Goal: Task Accomplishment & Management: Use online tool/utility

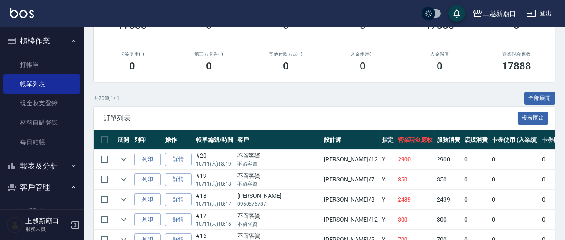
scroll to position [128, 0]
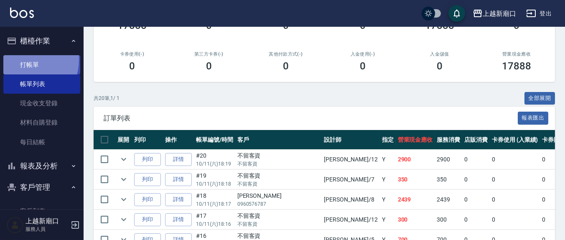
click at [20, 59] on link "打帳單" at bounding box center [41, 64] width 77 height 19
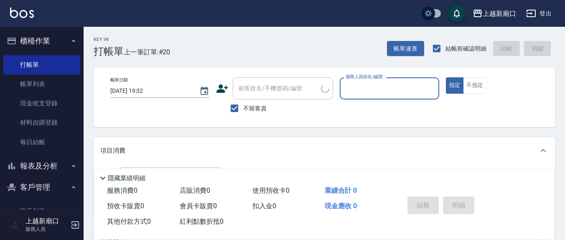
click at [395, 77] on div "服務人員姓名/編號" at bounding box center [389, 88] width 99 height 22
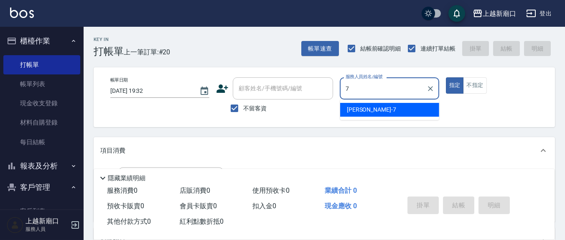
type input "[PERSON_NAME]7"
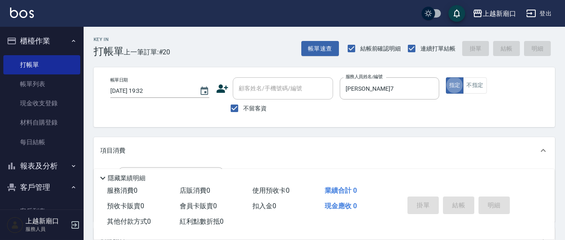
type button "true"
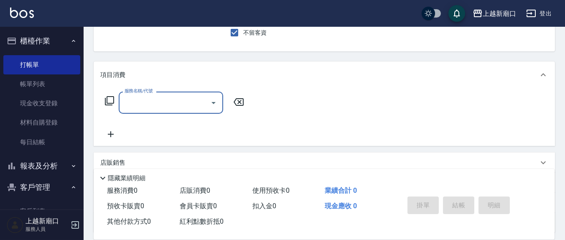
scroll to position [87, 0]
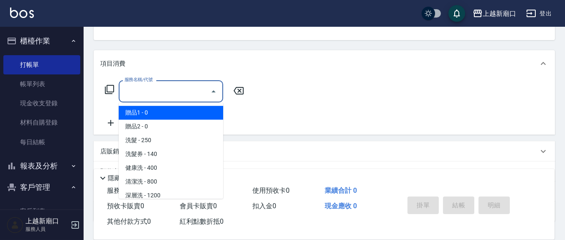
click at [181, 95] on input "服務名稱/代號" at bounding box center [164, 91] width 84 height 15
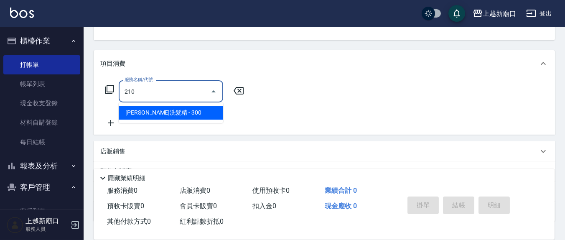
type input "[PERSON_NAME]洗髮精(210)"
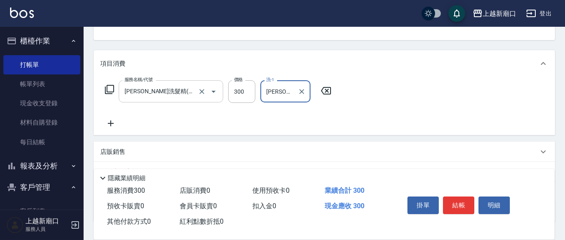
type input "[PERSON_NAME]-3"
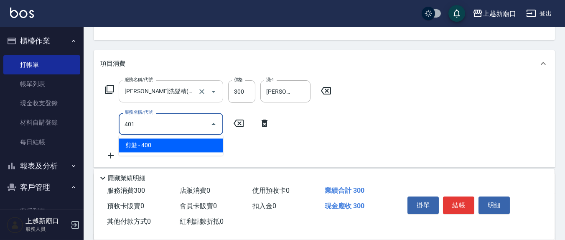
type input "剪髮(401)"
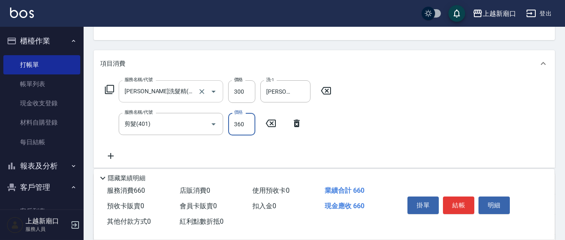
type input "360"
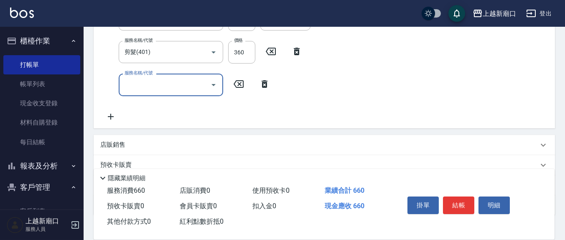
scroll to position [174, 0]
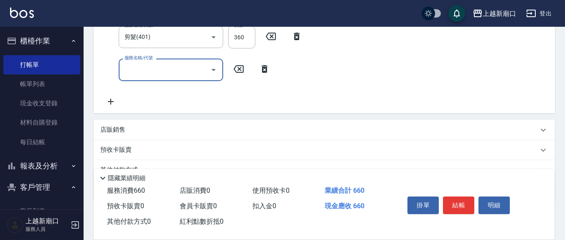
click at [143, 64] on input "服務名稱/代號" at bounding box center [164, 69] width 84 height 15
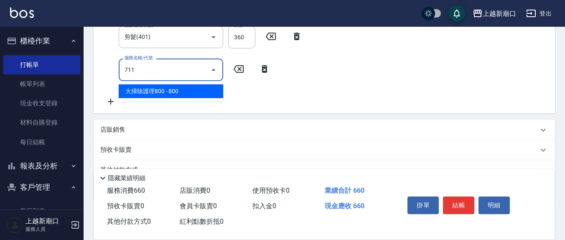
type input "大掃除護理800(711)"
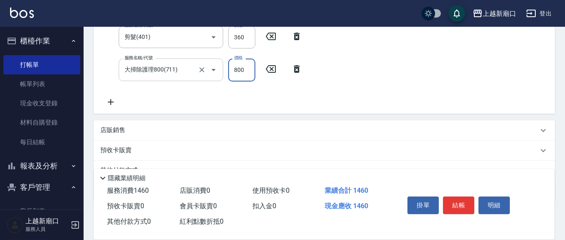
scroll to position [167, 0]
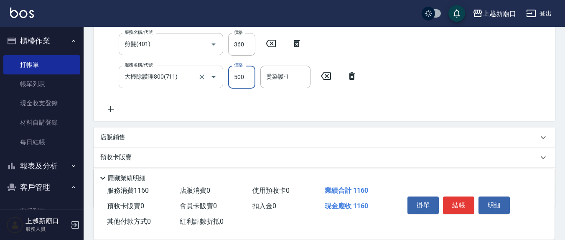
type input "500"
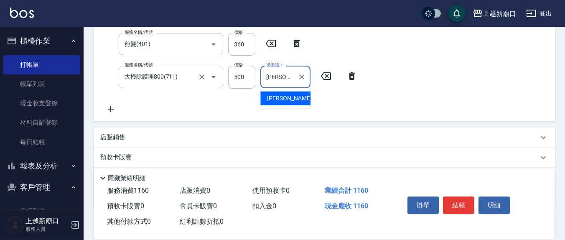
type input "[PERSON_NAME]-3"
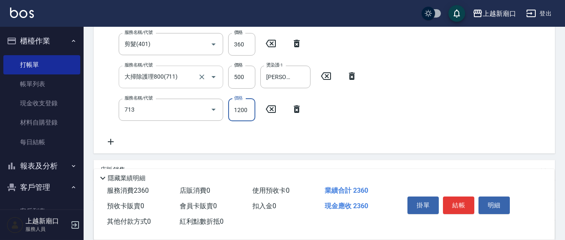
type input "水樣結構式1200(713)"
type input "840"
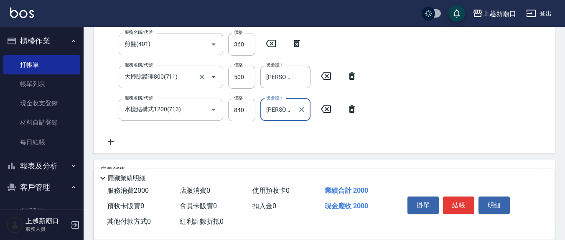
type input "[PERSON_NAME]-3"
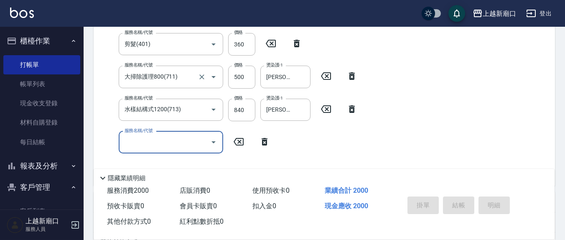
type input "[DATE] 19:33"
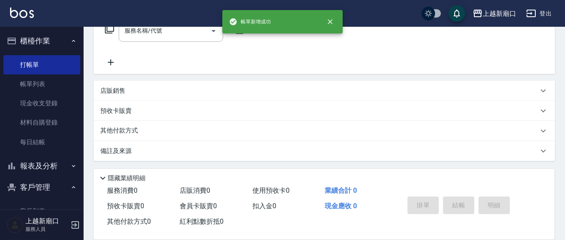
scroll to position [0, 0]
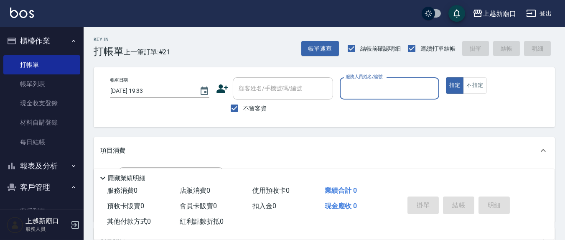
click at [30, 161] on button "報表及分析" at bounding box center [41, 166] width 77 height 22
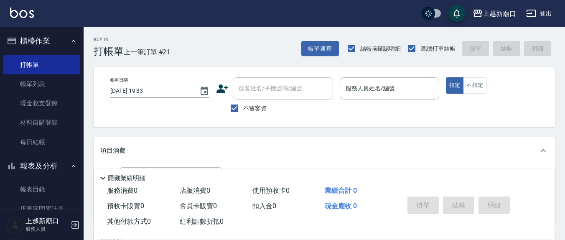
scroll to position [87, 0]
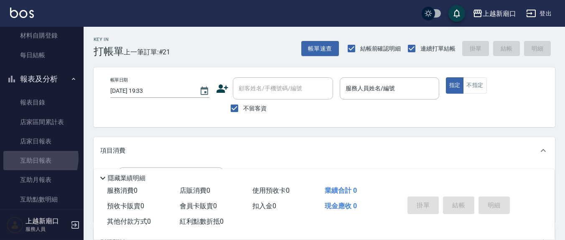
click at [30, 157] on link "互助日報表" at bounding box center [41, 160] width 77 height 19
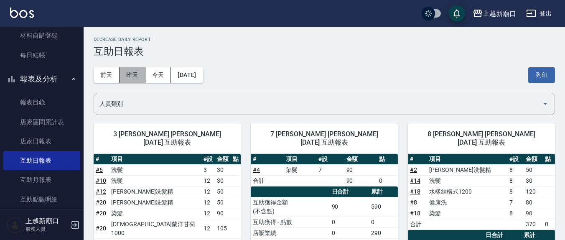
click at [142, 76] on button "昨天" at bounding box center [132, 74] width 26 height 15
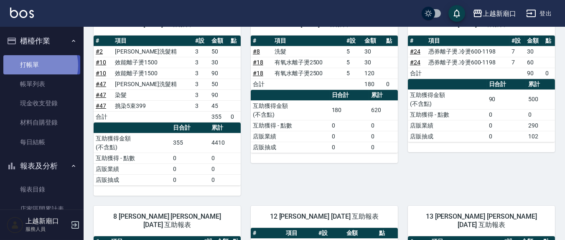
click at [36, 65] on link "打帳單" at bounding box center [41, 64] width 77 height 19
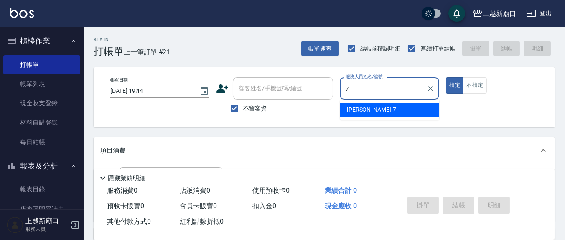
type input "[PERSON_NAME]7"
type button "true"
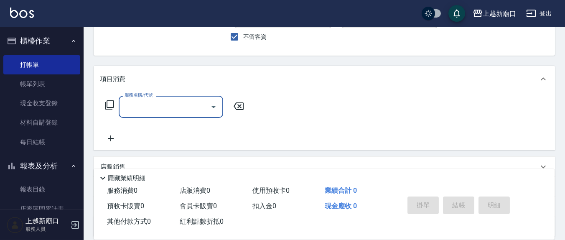
scroll to position [87, 0]
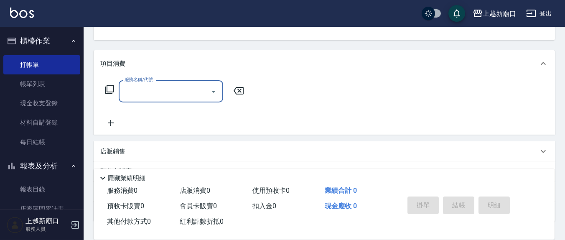
click at [130, 90] on input "服務名稱/代號" at bounding box center [164, 91] width 84 height 15
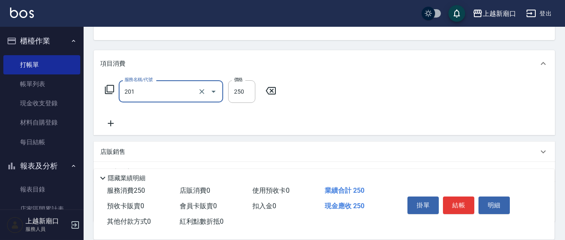
type input "洗髮(201)"
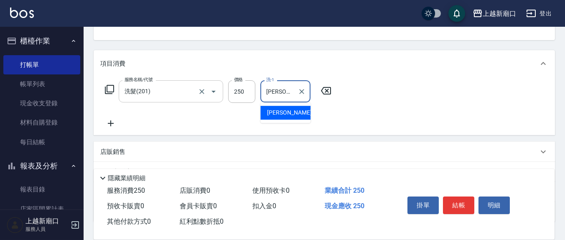
type input "[PERSON_NAME]-8"
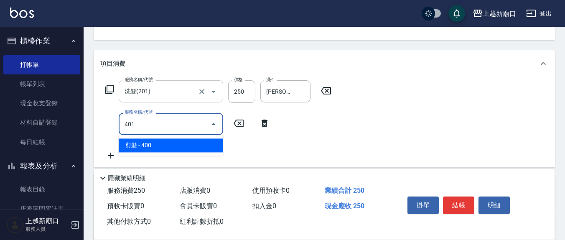
type input "剪髮(401)"
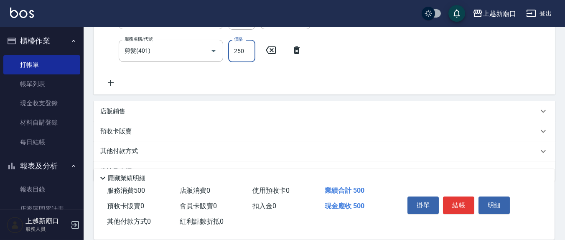
scroll to position [174, 0]
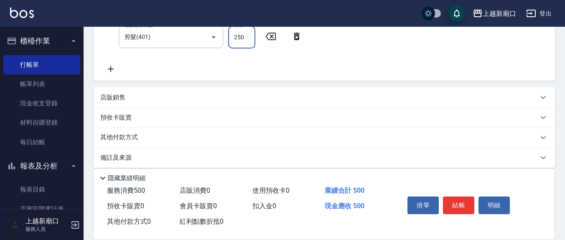
type input "250"
click at [125, 99] on p "店販銷售" at bounding box center [112, 97] width 25 height 9
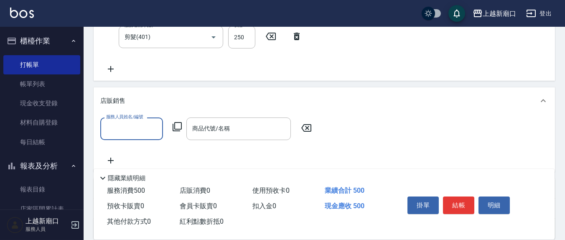
scroll to position [0, 0]
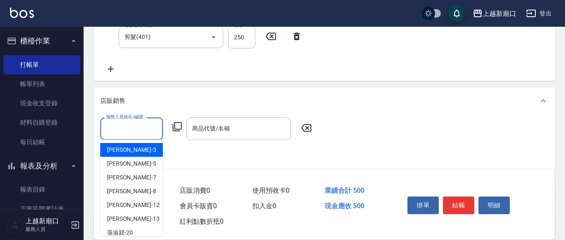
click at [123, 124] on input "服務人員姓名/編號" at bounding box center [131, 128] width 55 height 15
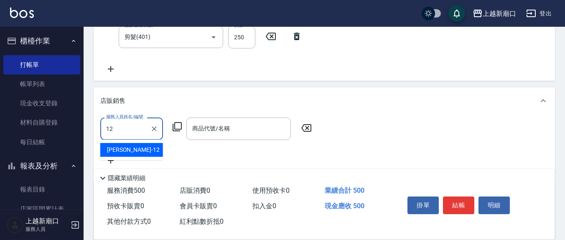
type input "[PERSON_NAME]-12"
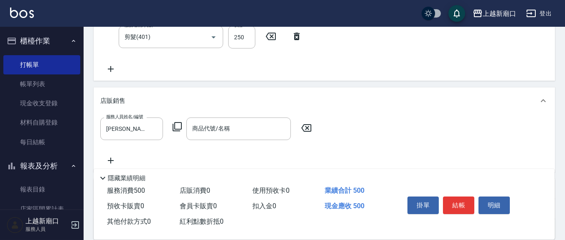
click at [174, 127] on icon at bounding box center [177, 127] width 10 height 10
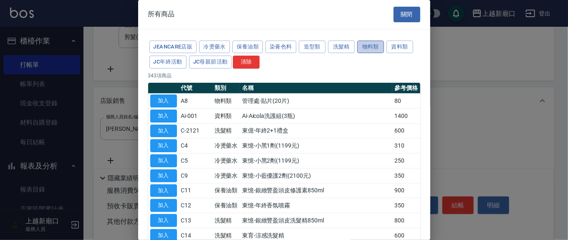
click at [375, 48] on button "物料類" at bounding box center [370, 47] width 27 height 13
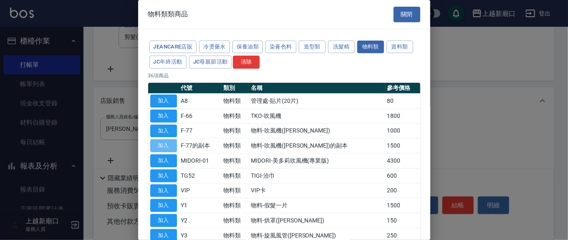
click at [166, 146] on button "加入" at bounding box center [163, 145] width 27 height 13
type input "物料-吹風機([PERSON_NAME])的副本"
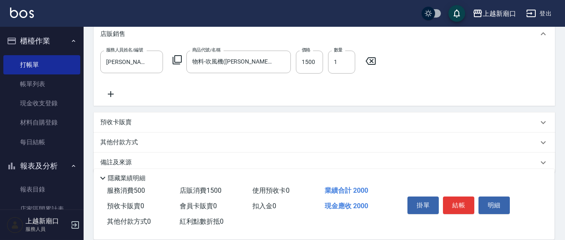
scroll to position [251, 0]
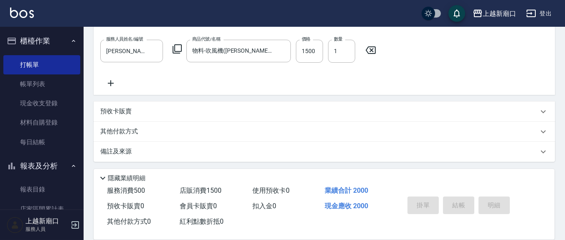
type input "[DATE] 19:45"
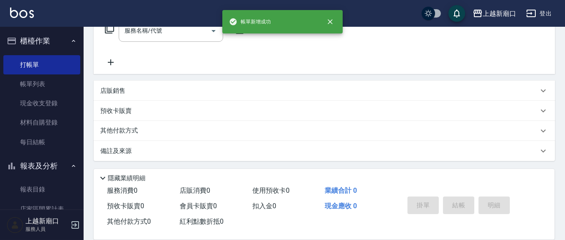
scroll to position [0, 0]
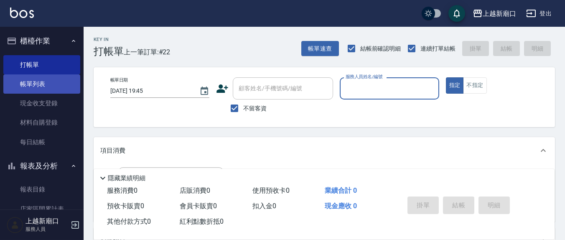
click at [41, 85] on link "帳單列表" at bounding box center [41, 83] width 77 height 19
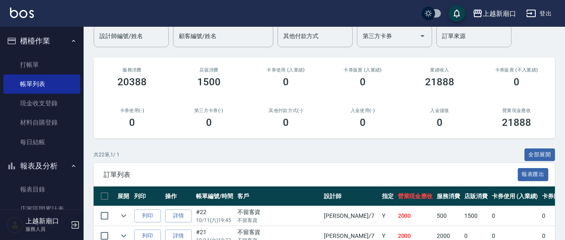
scroll to position [87, 0]
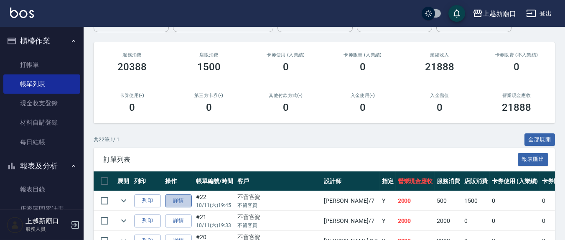
click at [177, 199] on link "詳情" at bounding box center [178, 200] width 27 height 13
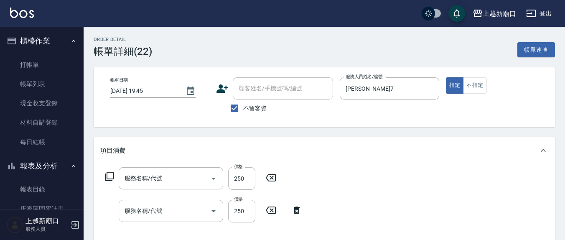
type input "[DATE] 19:45"
checkbox input "true"
type input "[PERSON_NAME]7"
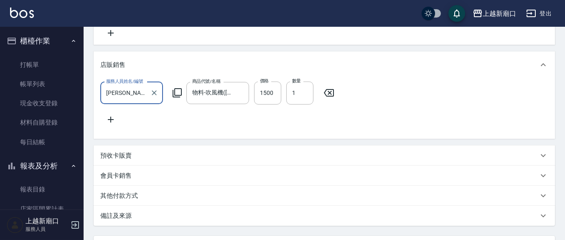
type input "剪髮(401)"
type input "洗髮(201)"
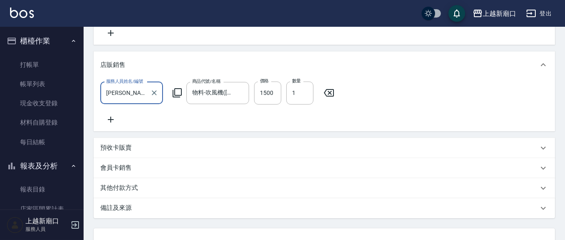
scroll to position [284, 0]
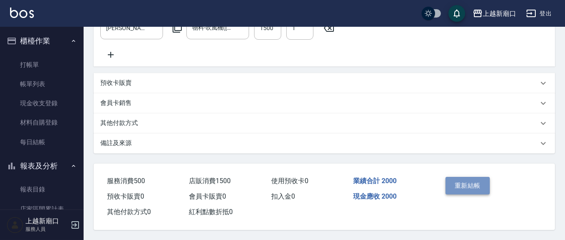
click at [476, 186] on button "重新結帳" at bounding box center [467, 186] width 44 height 18
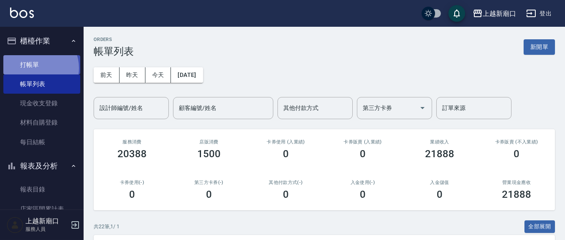
click at [38, 68] on link "打帳單" at bounding box center [41, 64] width 77 height 19
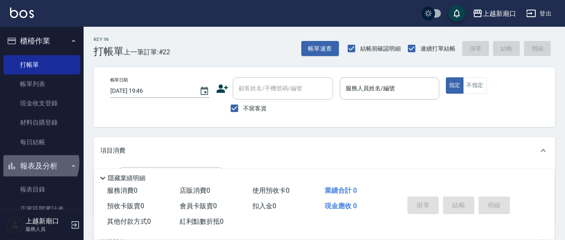
click at [37, 162] on button "報表及分析" at bounding box center [41, 166] width 77 height 22
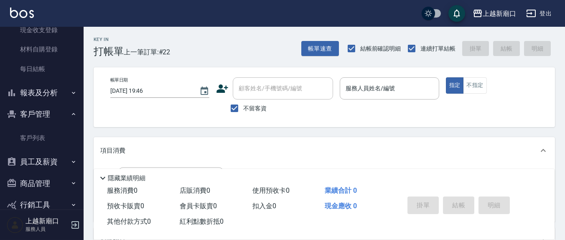
scroll to position [87, 0]
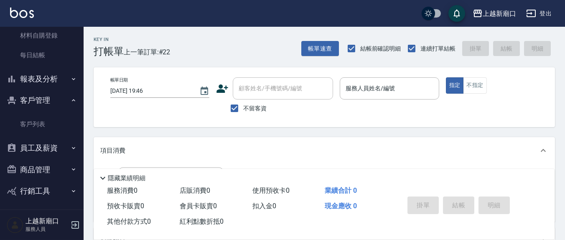
click at [33, 83] on button "報表及分析" at bounding box center [41, 79] width 77 height 22
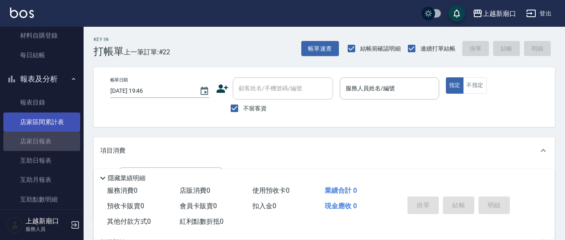
drag, startPoint x: 61, startPoint y: 138, endPoint x: 33, endPoint y: 128, distance: 29.6
click at [61, 138] on link "店家日報表" at bounding box center [41, 141] width 77 height 19
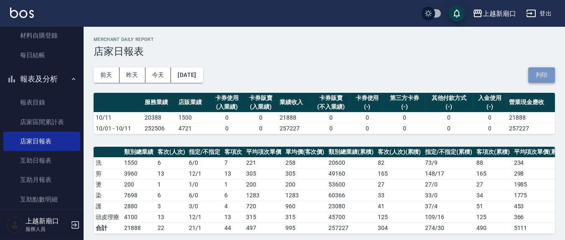
click at [540, 74] on button "列印" at bounding box center [541, 74] width 27 height 15
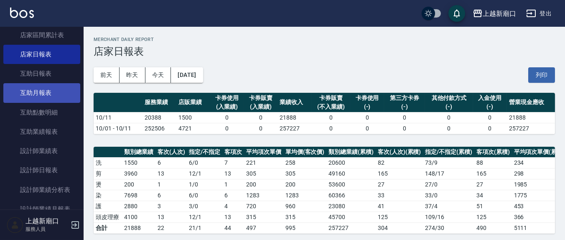
scroll to position [261, 0]
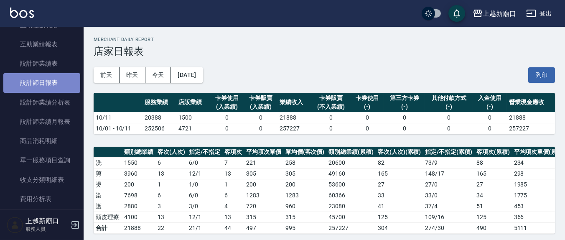
click at [57, 84] on link "設計師日報表" at bounding box center [41, 82] width 77 height 19
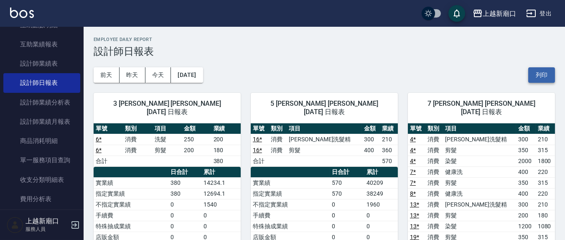
click at [546, 81] on button "列印" at bounding box center [541, 74] width 27 height 15
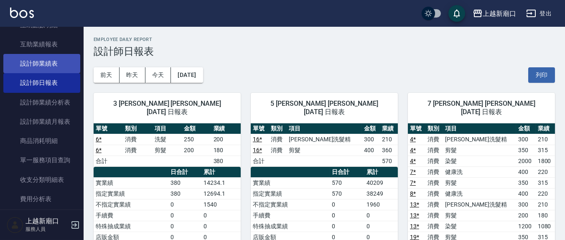
scroll to position [174, 0]
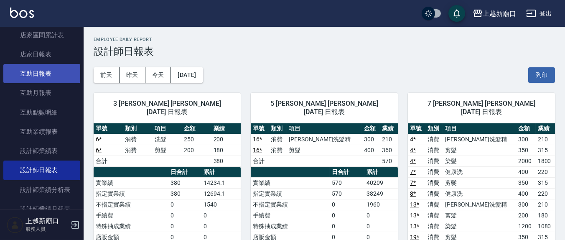
click at [50, 73] on link "互助日報表" at bounding box center [41, 73] width 77 height 19
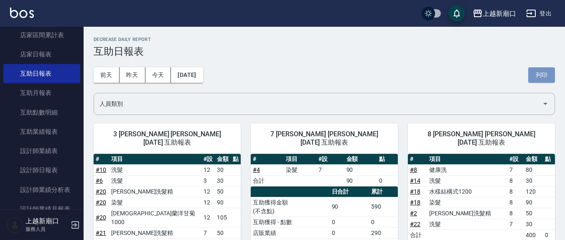
drag, startPoint x: 539, startPoint y: 80, endPoint x: 482, endPoint y: 204, distance: 137.1
click at [539, 81] on button "列印" at bounding box center [541, 74] width 27 height 15
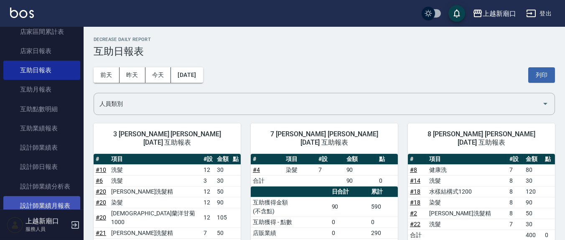
scroll to position [87, 0]
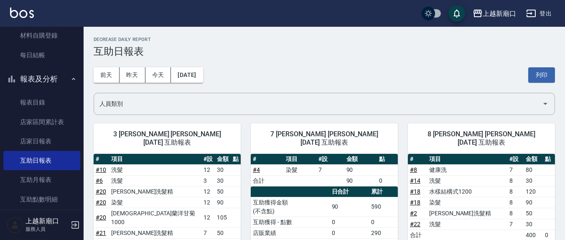
click at [61, 119] on link "店家區間累計表" at bounding box center [41, 121] width 77 height 19
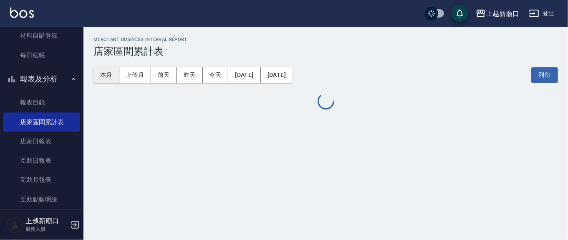
click at [104, 73] on button "本月" at bounding box center [107, 74] width 26 height 15
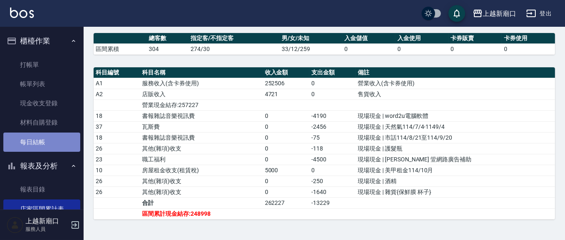
click at [47, 144] on link "每日結帳" at bounding box center [41, 141] width 77 height 19
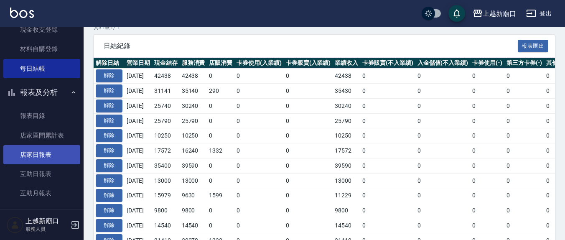
scroll to position [87, 0]
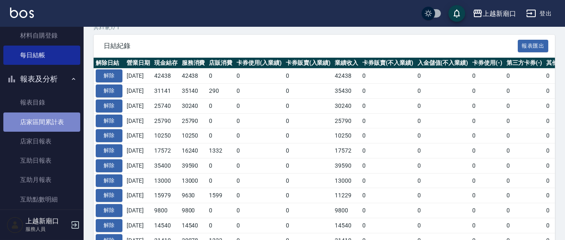
click at [57, 117] on link "店家區間累計表" at bounding box center [41, 121] width 77 height 19
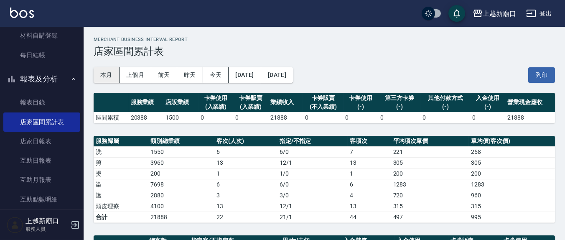
click at [111, 73] on button "本月" at bounding box center [107, 74] width 26 height 15
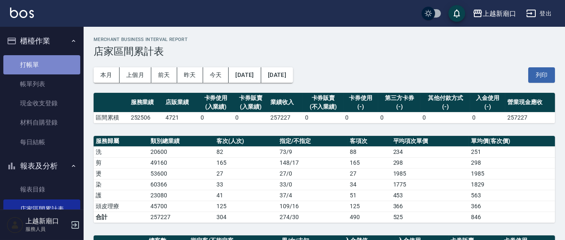
click at [47, 65] on link "打帳單" at bounding box center [41, 64] width 77 height 19
